Goal: Task Accomplishment & Management: Complete application form

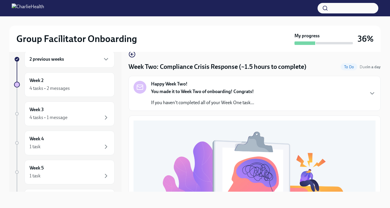
scroll to position [210, 0]
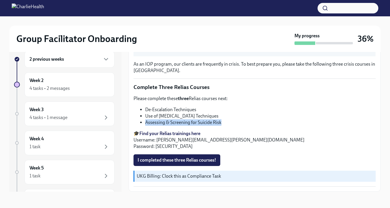
click at [223, 123] on li "Assessing & Screening for Suicide Risk" at bounding box center [260, 122] width 230 height 6
click at [193, 160] on span "I completed these three Relias courses!" at bounding box center [176, 160] width 79 height 6
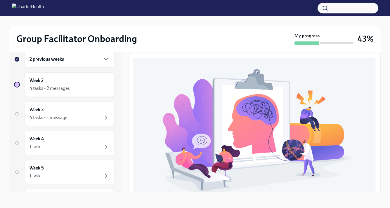
scroll to position [0, 0]
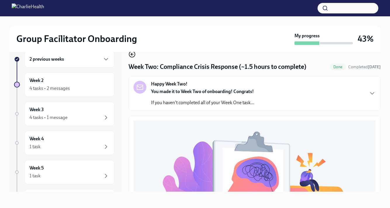
click at [130, 56] on icon "button" at bounding box center [131, 54] width 7 height 7
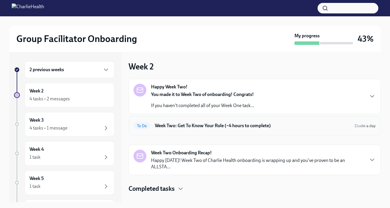
click at [187, 127] on h6 "Week Two: Get To Know Your Role (~4 hours to complete)" at bounding box center [252, 126] width 195 height 6
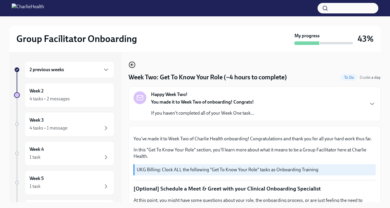
click at [132, 65] on icon "button" at bounding box center [131, 64] width 7 height 7
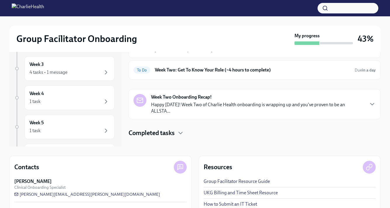
scroll to position [86, 0]
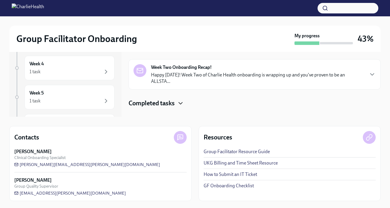
click at [181, 100] on icon "button" at bounding box center [180, 103] width 7 height 7
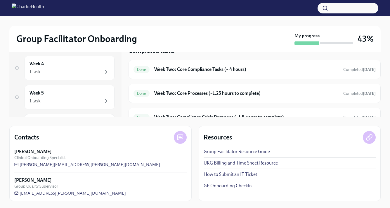
scroll to position [56, 0]
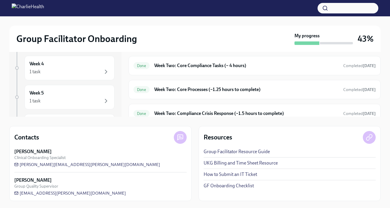
click at [197, 109] on div "Done Week Two: Compliance Crisis Response (~1.5 hours to complete) Completed [D…" at bounding box center [254, 113] width 242 height 9
